Goal: Contribute content: Contribute content

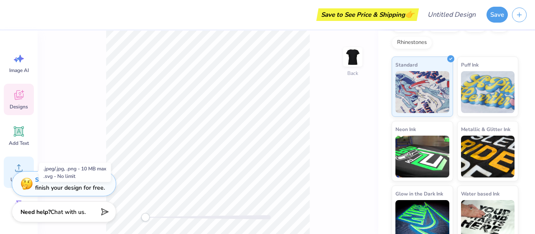
scroll to position [34, 0]
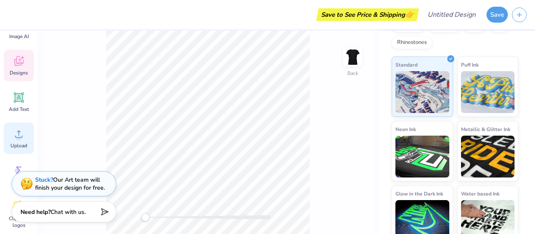
click at [14, 130] on icon at bounding box center [19, 133] width 13 height 13
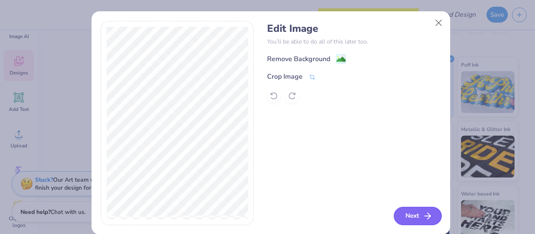
click at [416, 220] on button "Next" at bounding box center [418, 215] width 48 height 18
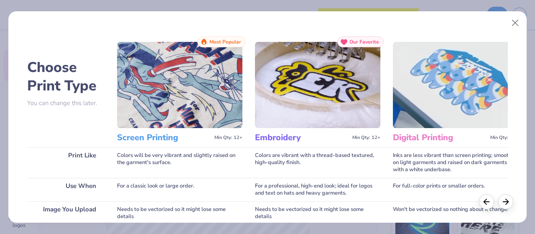
scroll to position [109, 0]
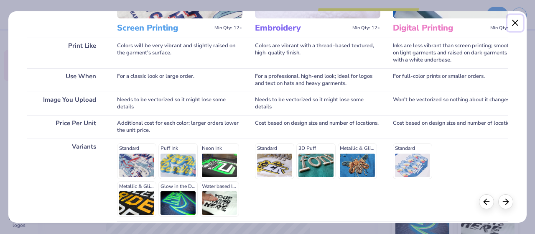
click at [515, 22] on button "Close" at bounding box center [515, 23] width 16 height 16
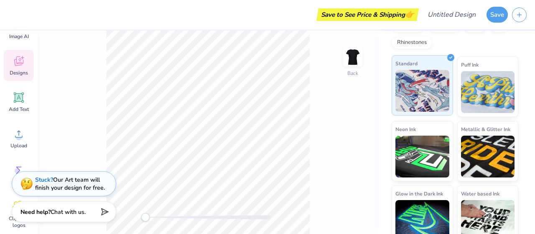
scroll to position [0, 0]
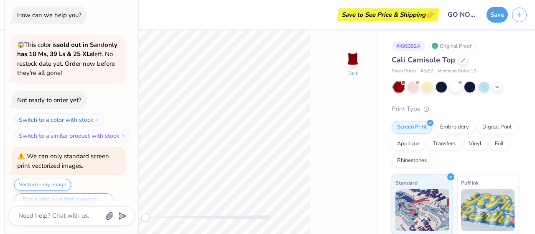
type textarea "x"
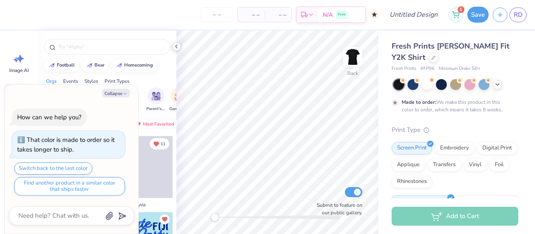
click at [178, 46] on icon at bounding box center [176, 46] width 7 height 7
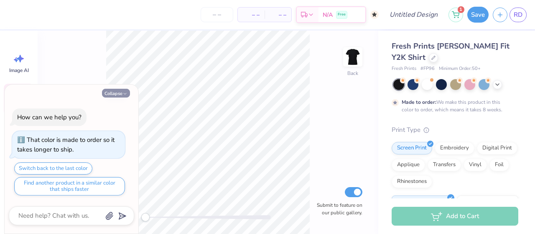
click at [123, 92] on icon "button" at bounding box center [124, 93] width 5 height 5
type textarea "x"
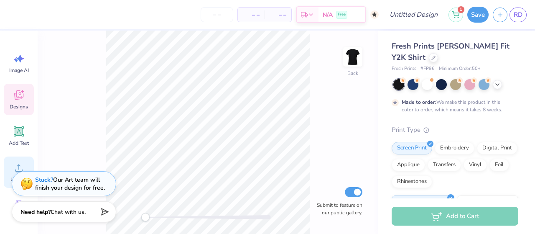
scroll to position [32, 0]
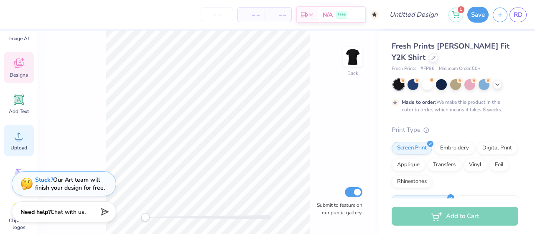
click at [19, 140] on circle at bounding box center [19, 139] width 6 height 6
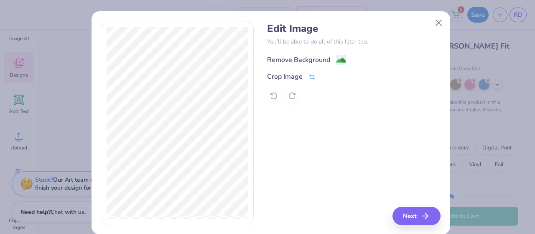
click at [339, 61] on image at bounding box center [340, 60] width 9 height 9
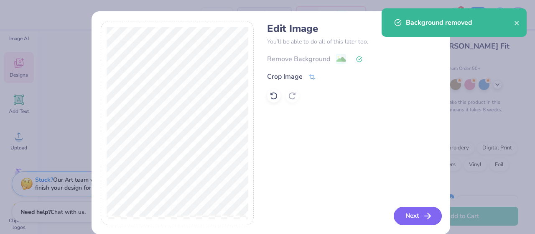
click at [407, 213] on button "Next" at bounding box center [418, 215] width 48 height 18
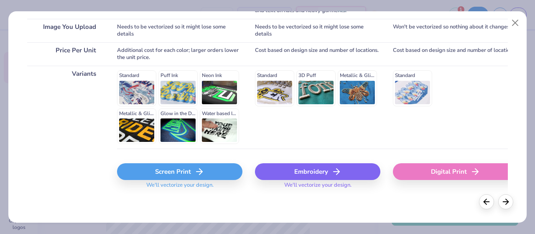
scroll to position [181, 0]
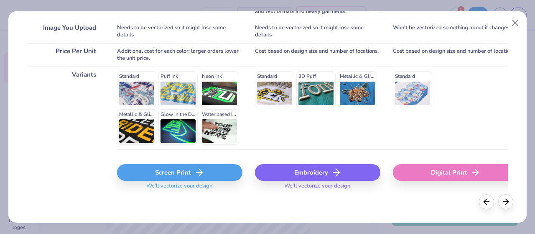
click at [205, 173] on div "Screen Print" at bounding box center [179, 172] width 125 height 17
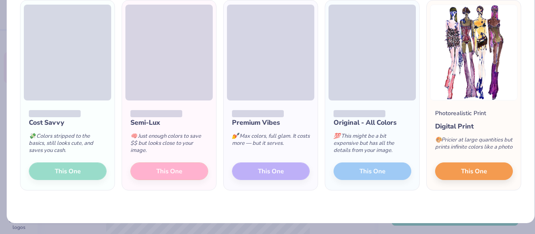
scroll to position [69, 0]
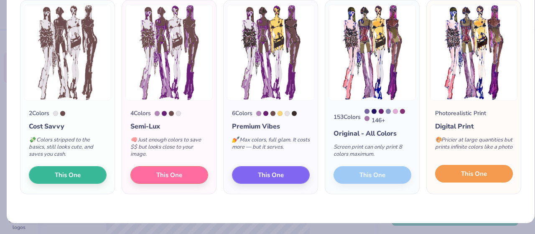
click at [483, 178] on button "This One" at bounding box center [474, 174] width 78 height 18
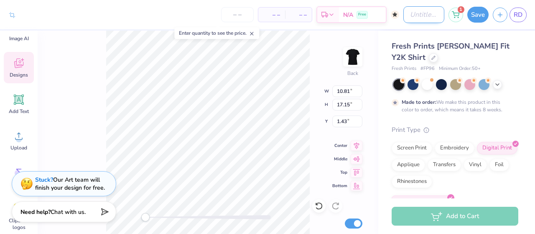
click at [409, 14] on input "Design Title" at bounding box center [423, 14] width 41 height 17
type input "KATWALK"
click at [475, 15] on button "Save" at bounding box center [477, 13] width 21 height 16
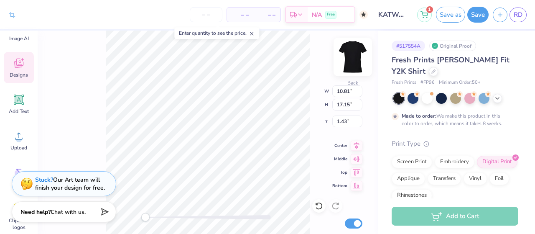
click at [347, 64] on img at bounding box center [352, 56] width 33 height 33
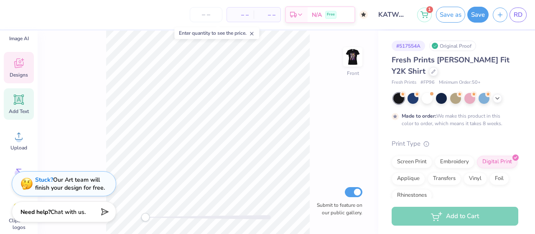
click at [18, 102] on icon at bounding box center [19, 100] width 8 height 8
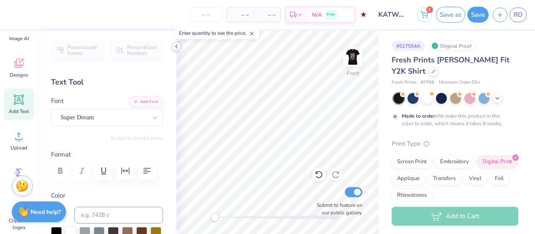
click at [177, 48] on icon at bounding box center [176, 46] width 7 height 7
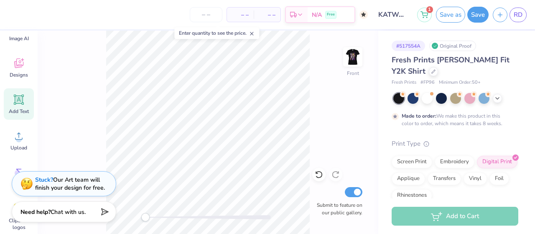
click at [20, 102] on icon at bounding box center [19, 100] width 8 height 8
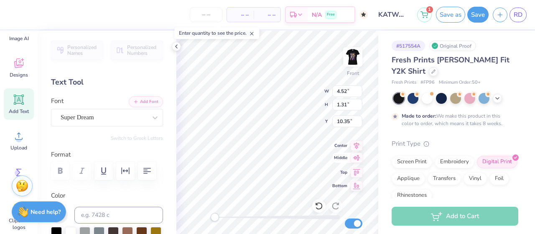
scroll to position [7, 2]
type textarea "T"
type textarea "ALL PROCEEDS BENEFITTING THE ASA FOUNDATION"
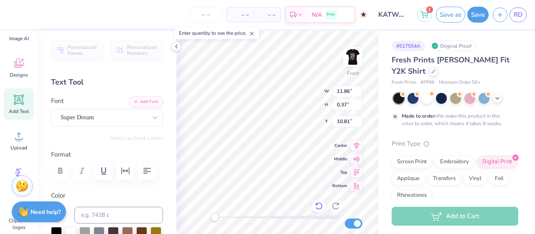
type textarea "ALL PROCEEDS BENEFITTING THE CASA FOUNDATION"
click at [139, 121] on div "Super Dream" at bounding box center [104, 117] width 88 height 13
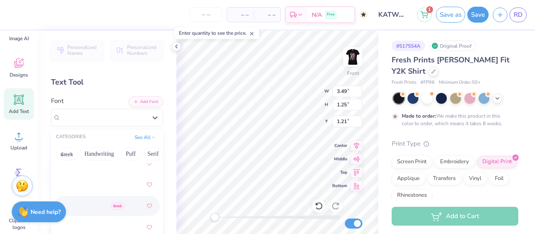
scroll to position [385, 0]
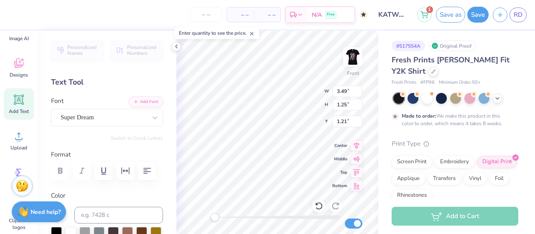
drag, startPoint x: 78, startPoint y: 183, endPoint x: 81, endPoint y: 198, distance: 15.3
drag, startPoint x: 81, startPoint y: 198, endPoint x: 60, endPoint y: 118, distance: 82.0
click at [60, 118] on div "Super Dream" at bounding box center [104, 117] width 88 height 13
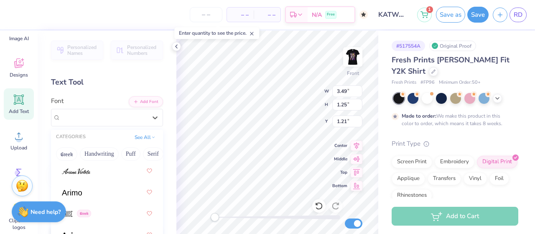
scroll to position [377, 0]
click at [79, 194] on img at bounding box center [72, 193] width 20 height 6
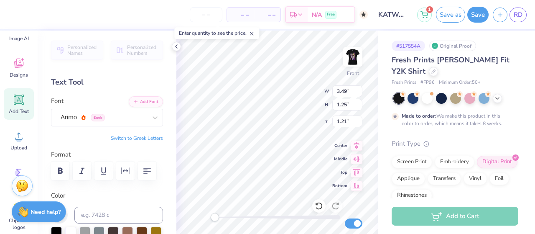
scroll to position [7, 1]
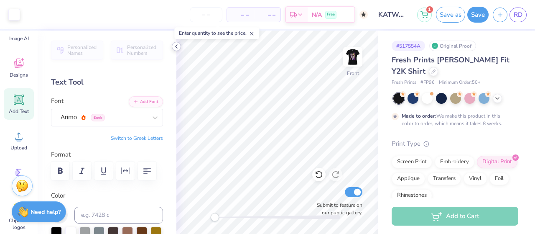
click at [176, 45] on polyline at bounding box center [176, 46] width 2 height 3
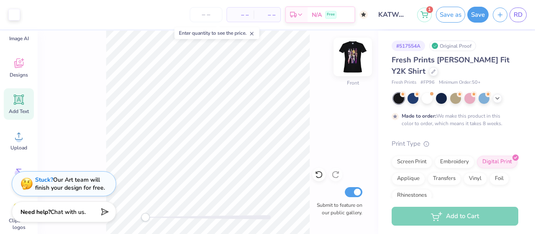
click at [350, 58] on img at bounding box center [352, 56] width 33 height 33
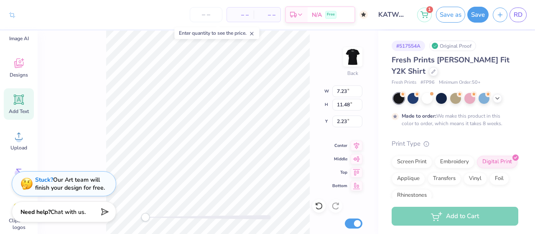
click at [170, 221] on div "Back W 7.23 7.23 " H 11.48 11.48 " Y 2.23 2.23 " Center Middle Top Bottom Submi…" at bounding box center [208, 131] width 340 height 203
type input "1.68"
click at [21, 99] on icon at bounding box center [19, 100] width 8 height 8
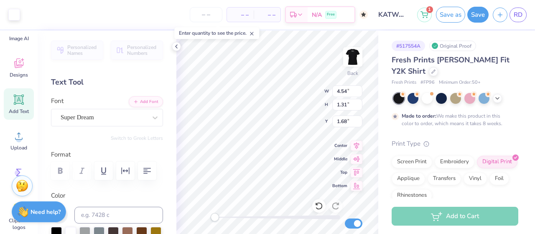
type input "4.54"
type input "1.31"
type input "9.34"
type textarea "T"
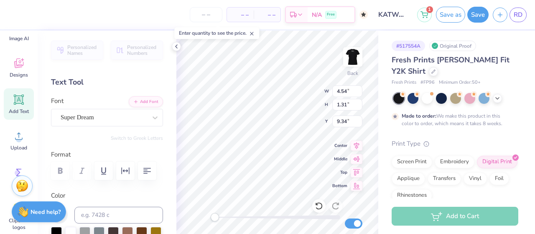
type textarea "KATWALK"
click at [139, 122] on div "Super Dream" at bounding box center [104, 117] width 88 height 13
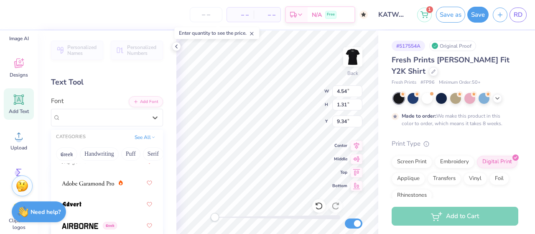
scroll to position [164, 0]
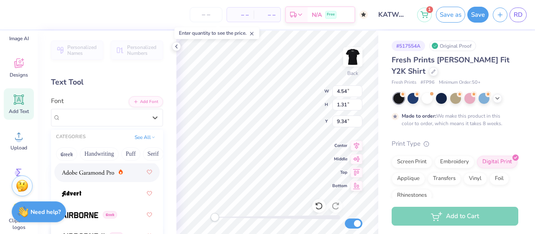
click at [96, 175] on span at bounding box center [88, 172] width 52 height 9
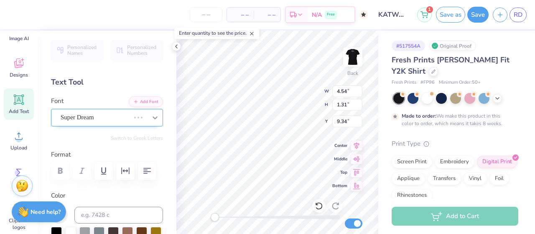
click at [151, 119] on icon at bounding box center [155, 117] width 8 height 8
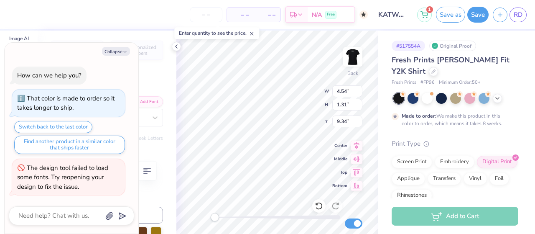
scroll to position [7, 2]
type textarea "x"
type textarea "KAT-WALK"
type textarea "x"
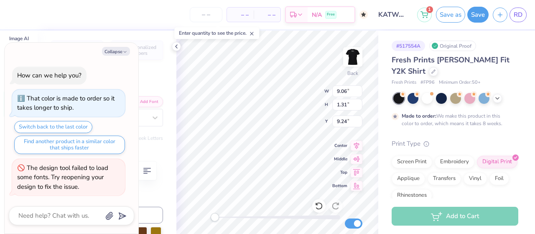
type textarea "KATWALK"
click at [477, 12] on button "Save" at bounding box center [477, 13] width 21 height 16
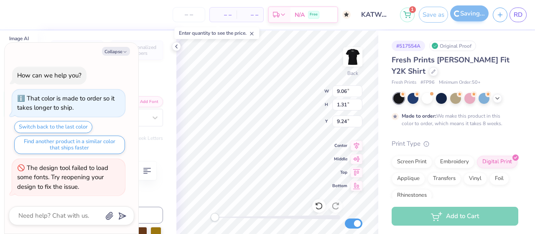
type textarea "x"
type input "3.52"
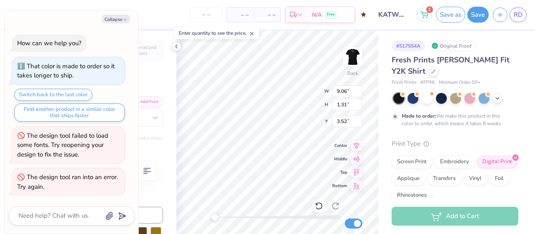
scroll to position [16, 0]
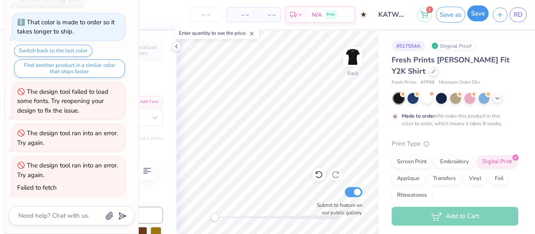
click at [477, 14] on button "Save" at bounding box center [477, 13] width 21 height 16
click at [178, 46] on icon at bounding box center [176, 46] width 7 height 7
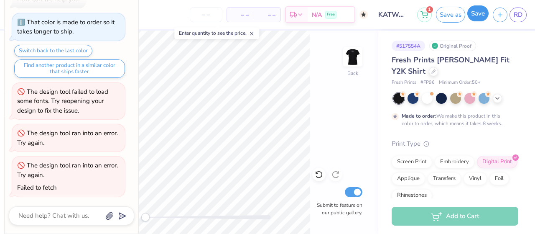
click at [485, 17] on button "Save" at bounding box center [477, 13] width 21 height 16
type textarea "x"
